Goal: Register for event/course

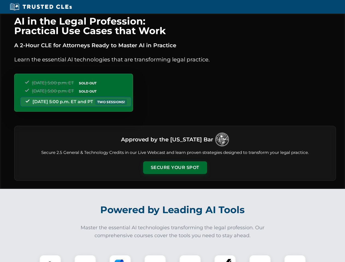
click at [175, 168] on button "Secure Your Spot" at bounding box center [175, 167] width 64 height 13
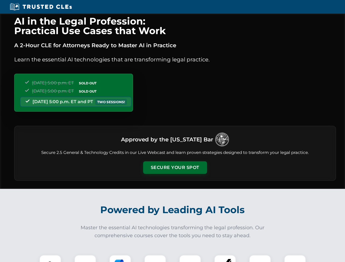
click at [175, 168] on button "Secure Your Spot" at bounding box center [175, 167] width 64 height 13
click at [50, 259] on img at bounding box center [50, 266] width 16 height 16
